Goal: Task Accomplishment & Management: Use online tool/utility

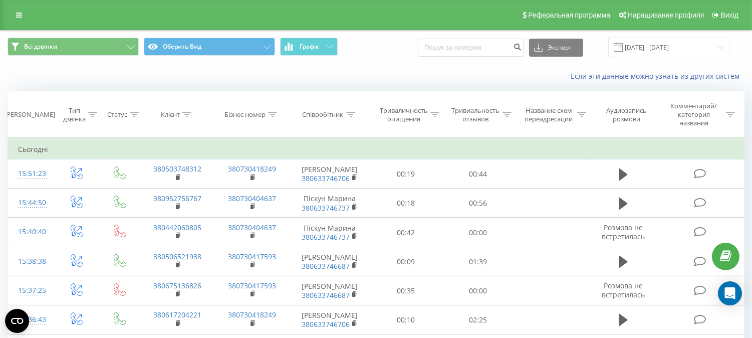
scroll to position [56, 0]
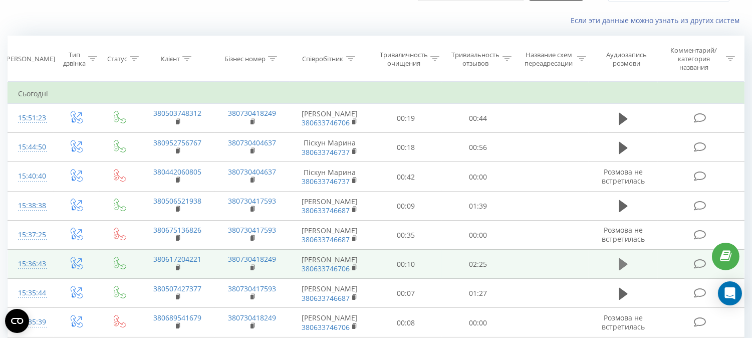
click at [617, 272] on button at bounding box center [623, 263] width 15 height 15
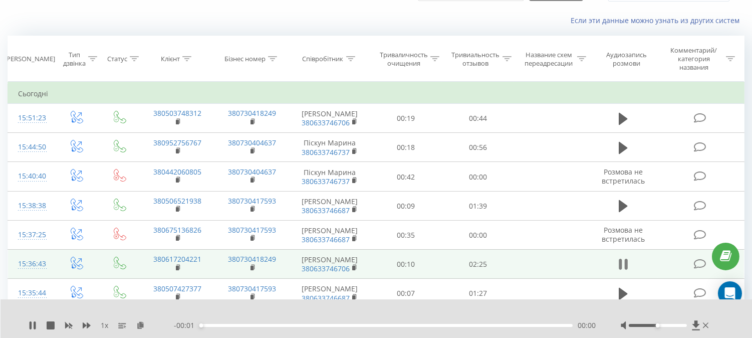
click at [624, 271] on icon at bounding box center [623, 264] width 9 height 14
click at [141, 321] on icon at bounding box center [140, 324] width 9 height 7
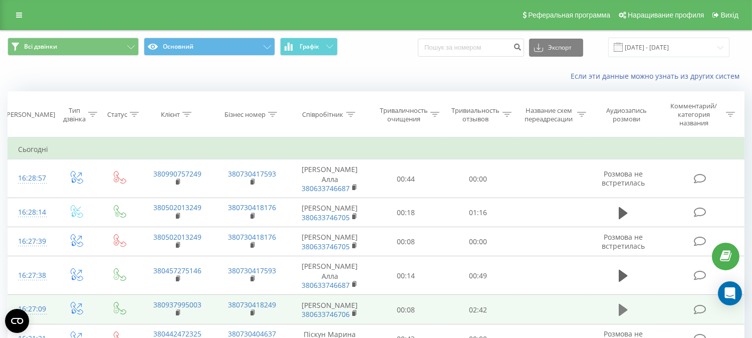
click at [623, 312] on icon at bounding box center [623, 310] width 9 height 12
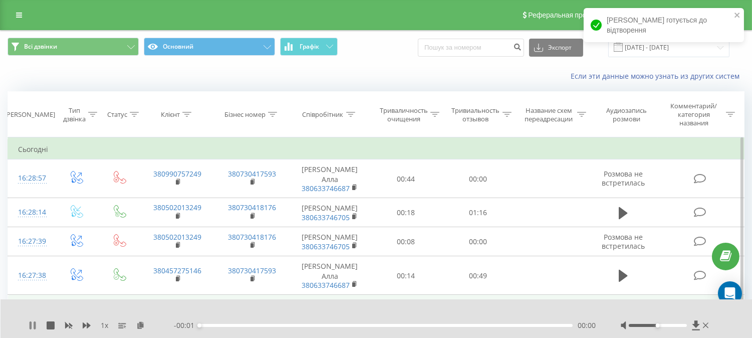
click at [32, 323] on icon at bounding box center [33, 325] width 8 height 8
